Goal: Information Seeking & Learning: Find specific fact

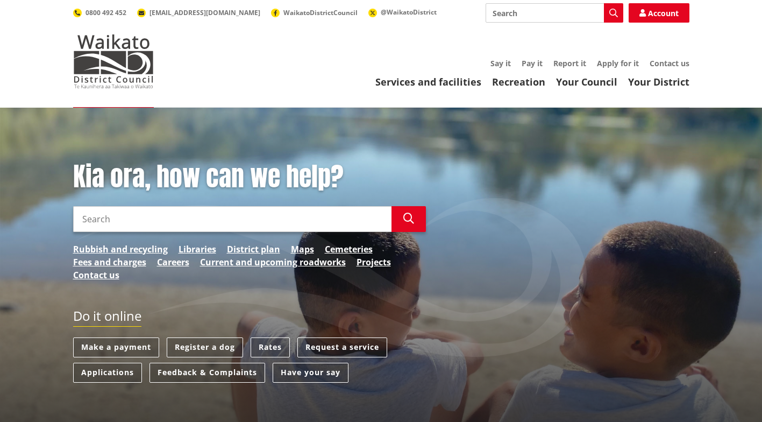
click at [265, 340] on link "Rates" at bounding box center [270, 347] width 39 height 20
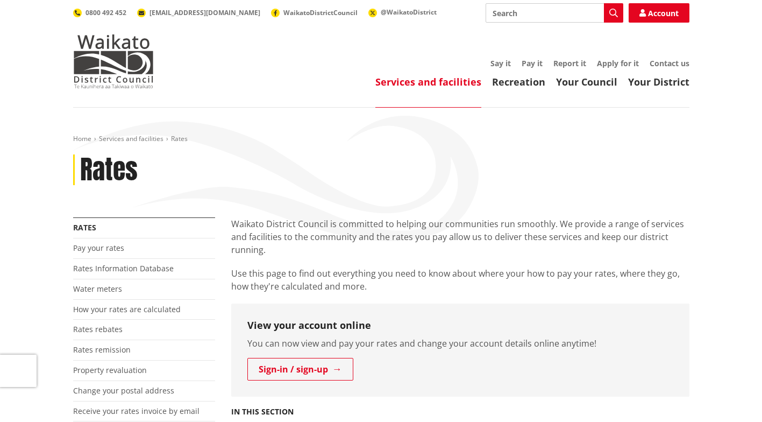
click at [117, 266] on link "Rates Information Database" at bounding box center [123, 268] width 101 height 10
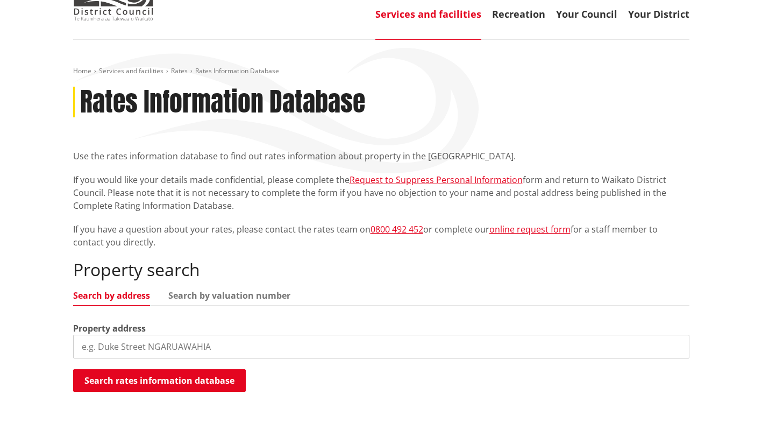
scroll to position [108, 0]
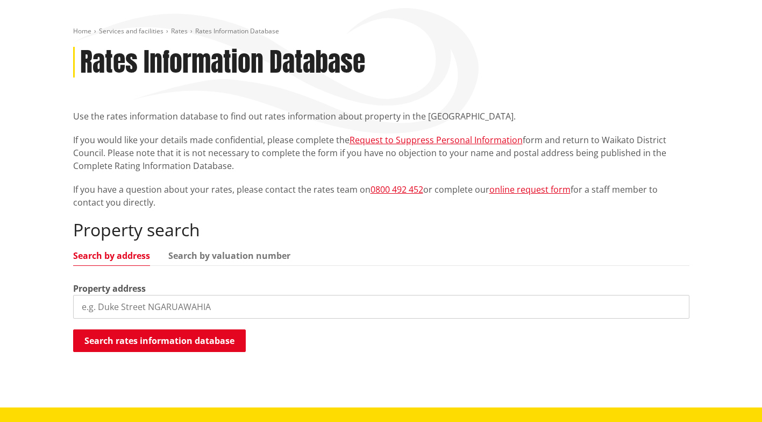
click at [106, 309] on input "search" at bounding box center [381, 307] width 616 height 24
type input "6 waimaa lane"
click at [118, 334] on button "Search rates information database" at bounding box center [159, 340] width 173 height 23
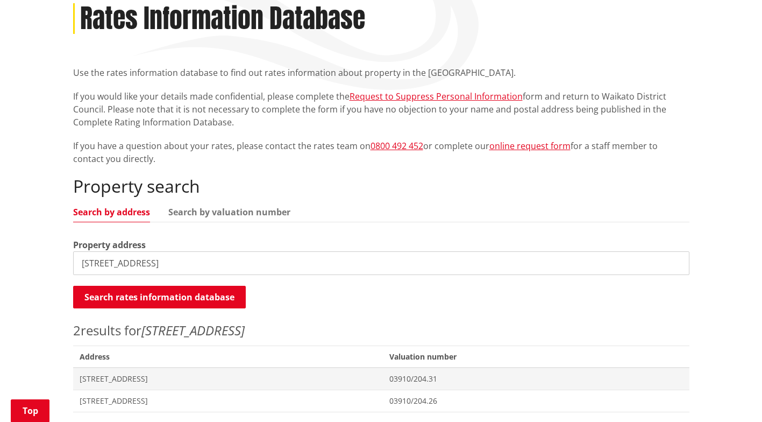
scroll to position [215, 0]
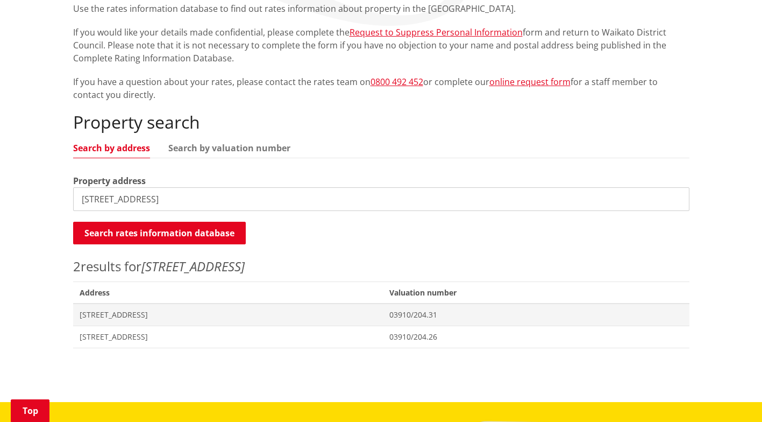
click at [122, 337] on span "[STREET_ADDRESS]" at bounding box center [228, 336] width 297 height 11
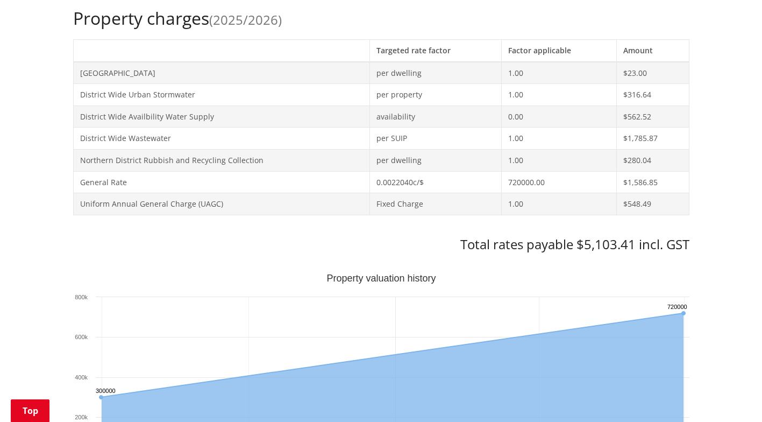
scroll to position [409, 0]
